Goal: Navigation & Orientation: Find specific page/section

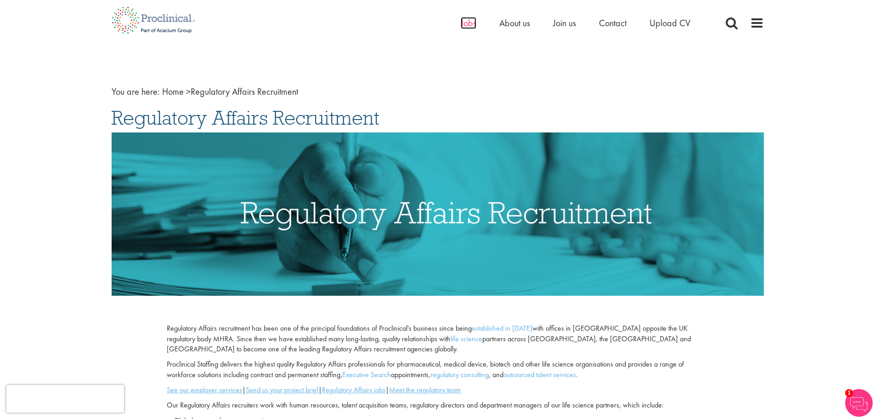
click at [470, 25] on span "Jobs" at bounding box center [469, 23] width 16 height 12
click at [471, 25] on span "Jobs" at bounding box center [469, 23] width 16 height 12
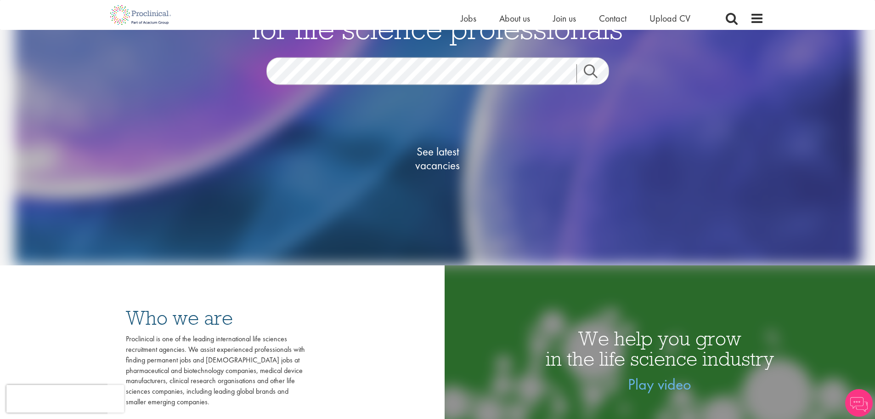
scroll to position [138, 0]
click at [428, 166] on span "See latest vacancies" at bounding box center [438, 158] width 92 height 28
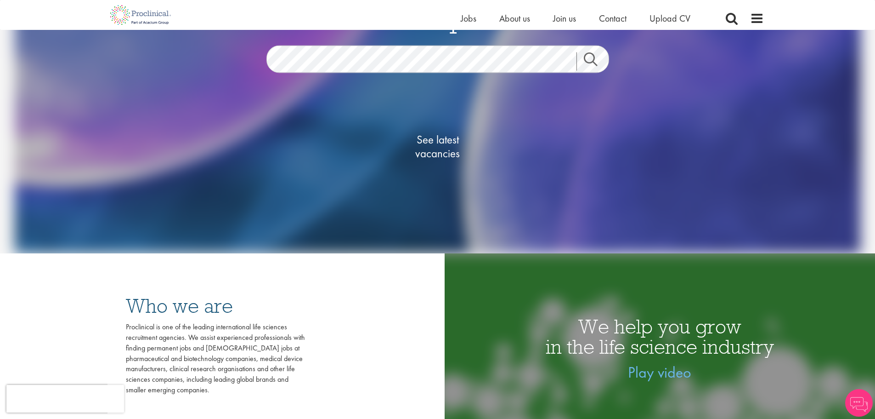
scroll to position [138, 0]
